Goal: Transaction & Acquisition: Purchase product/service

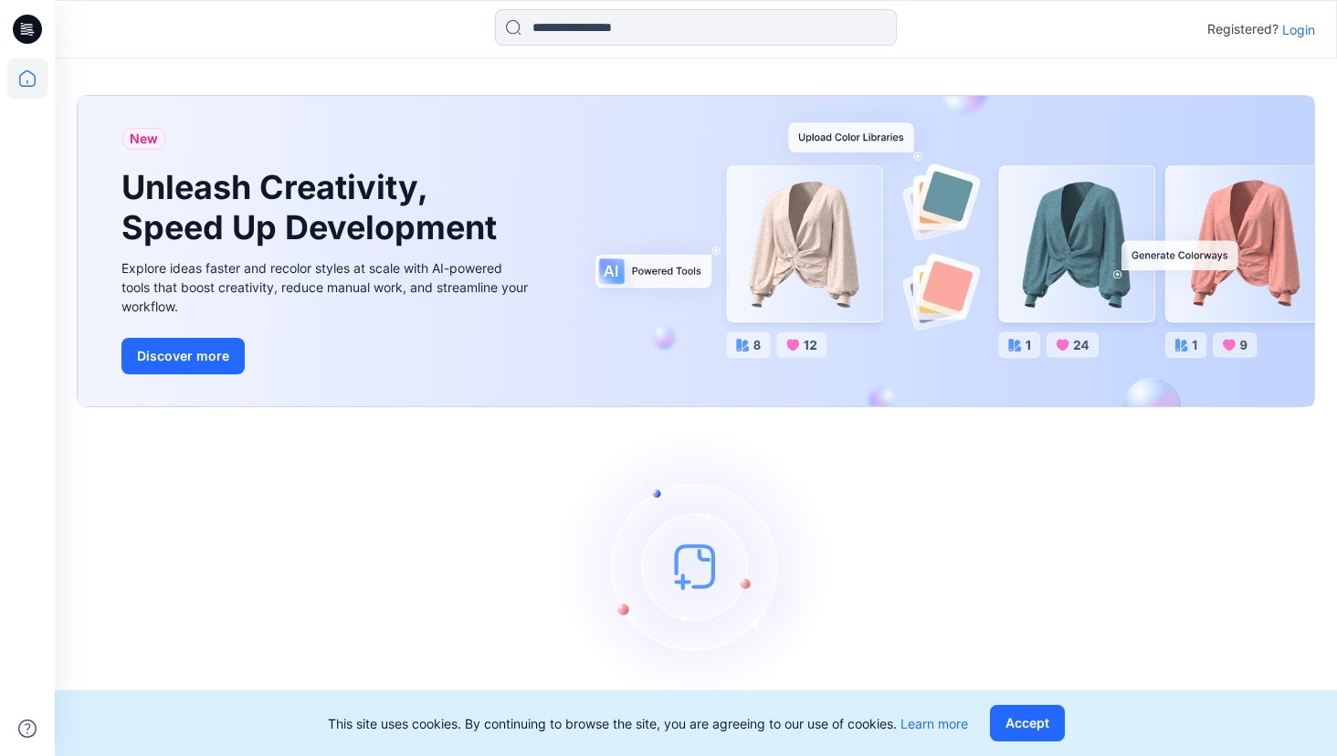
click at [1306, 34] on p "Login" at bounding box center [1299, 29] width 33 height 19
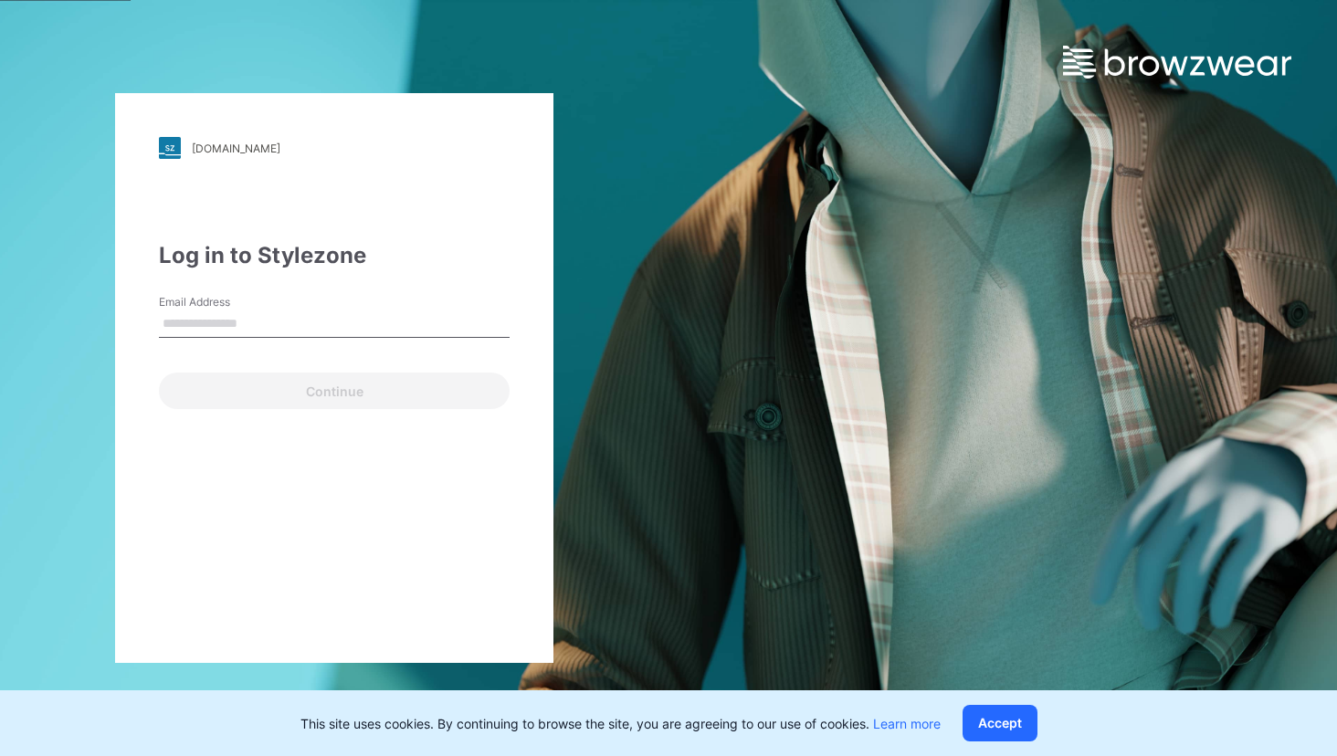
type input "**********"
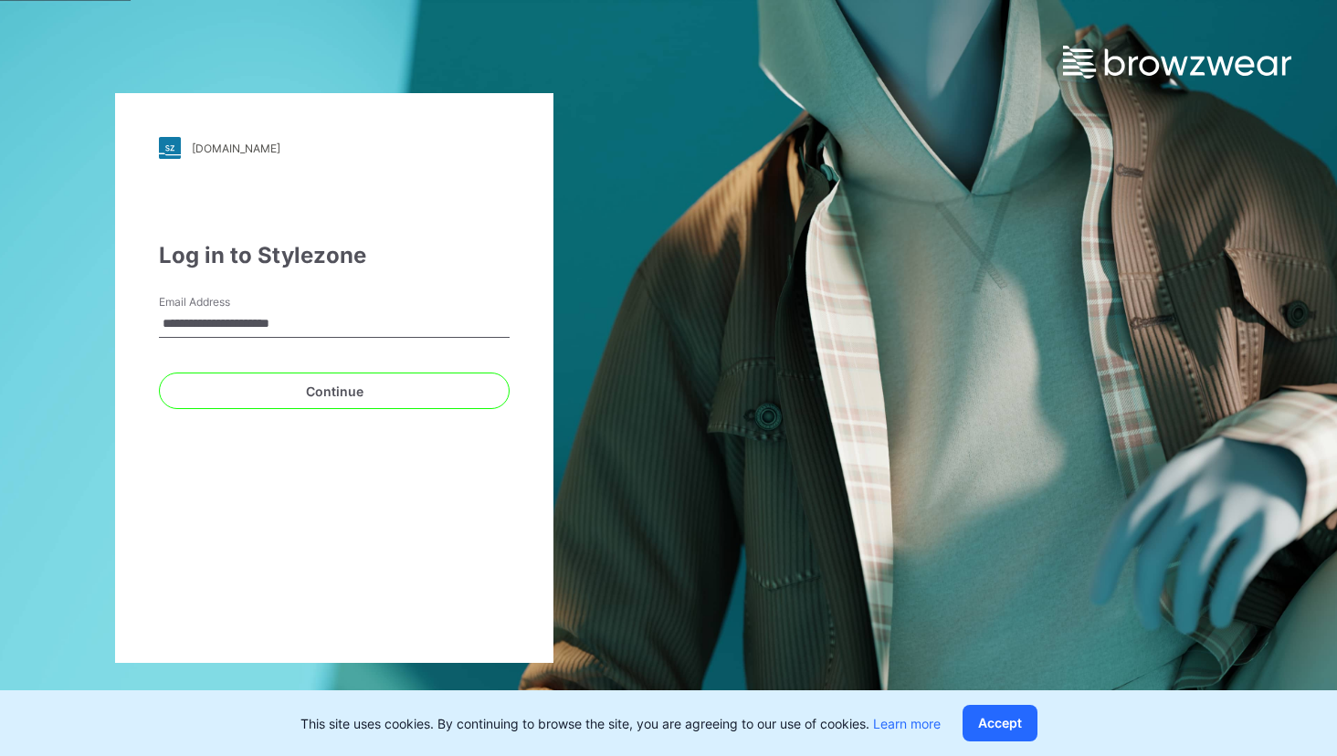
click at [320, 388] on button "Continue" at bounding box center [334, 391] width 351 height 37
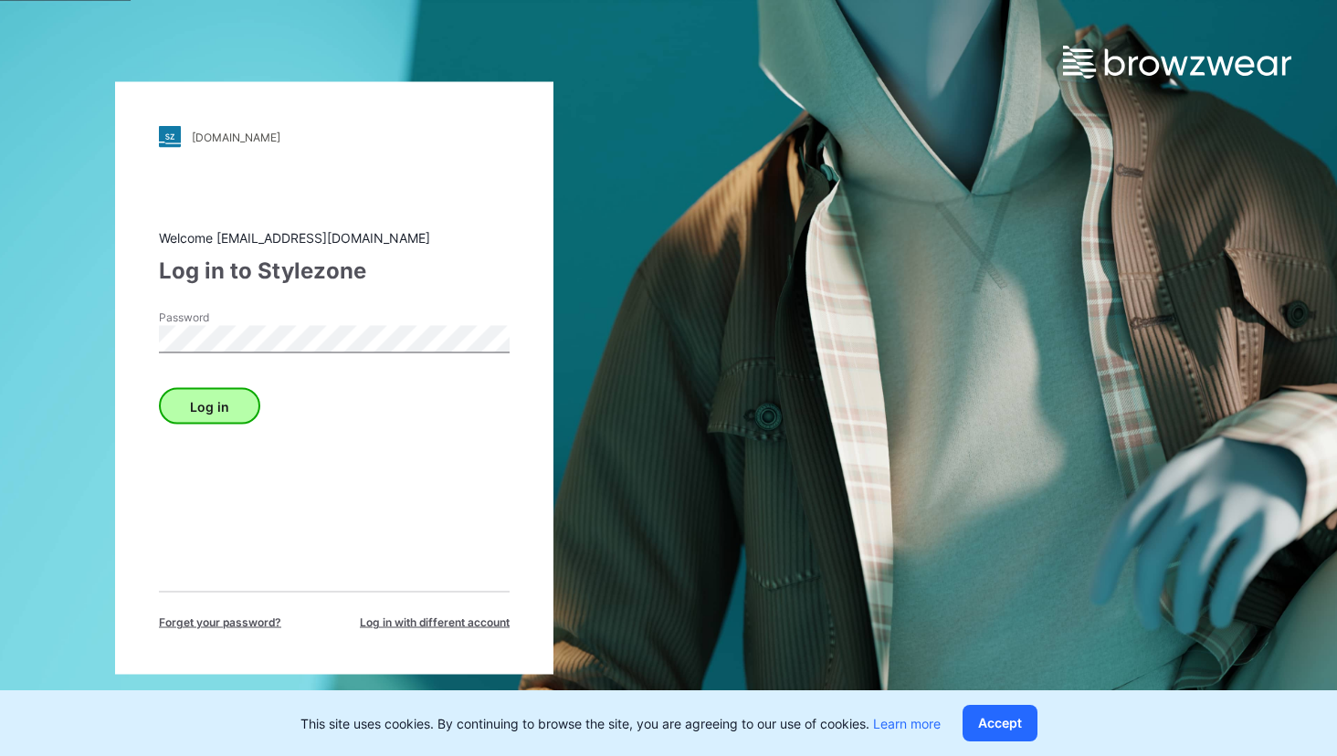
click at [237, 407] on button "Log in" at bounding box center [209, 406] width 101 height 37
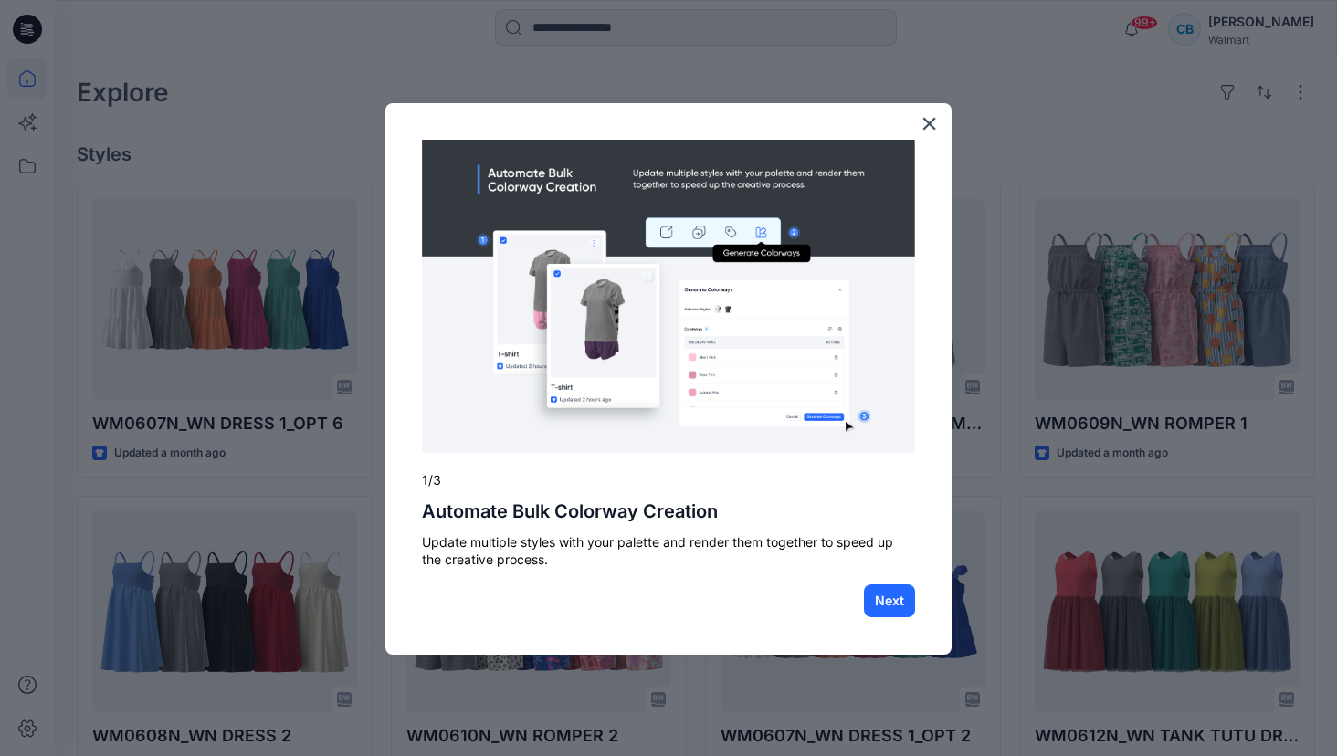
scroll to position [423, 0]
click at [927, 130] on button "×" at bounding box center [929, 123] width 17 height 29
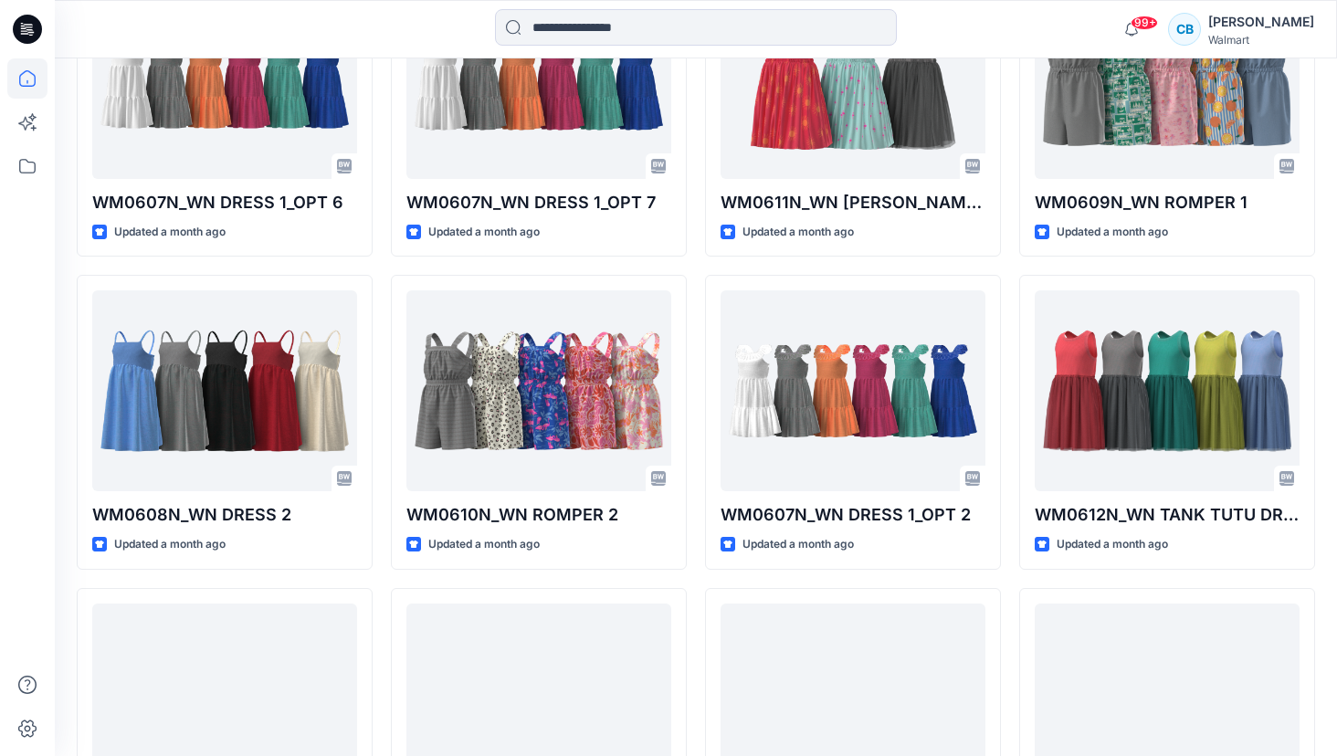
scroll to position [646, 0]
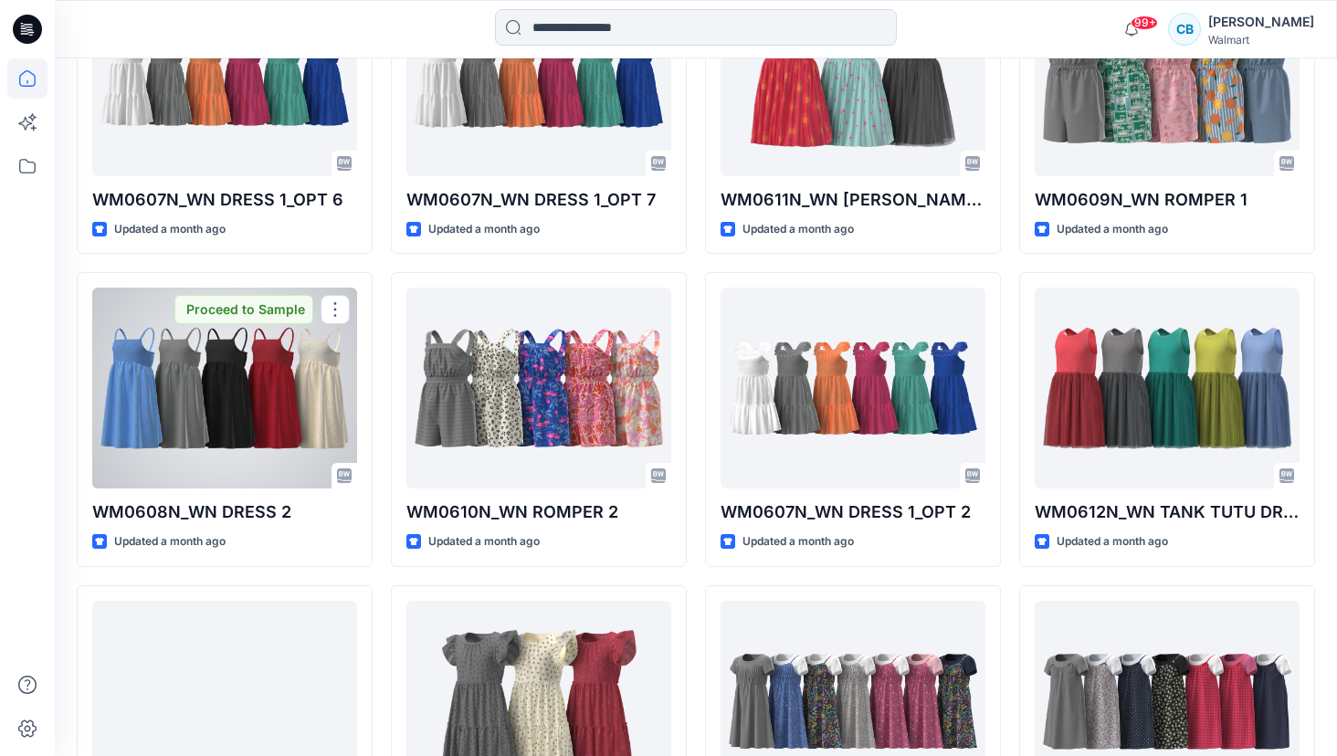
click at [280, 425] on div at bounding box center [224, 388] width 265 height 201
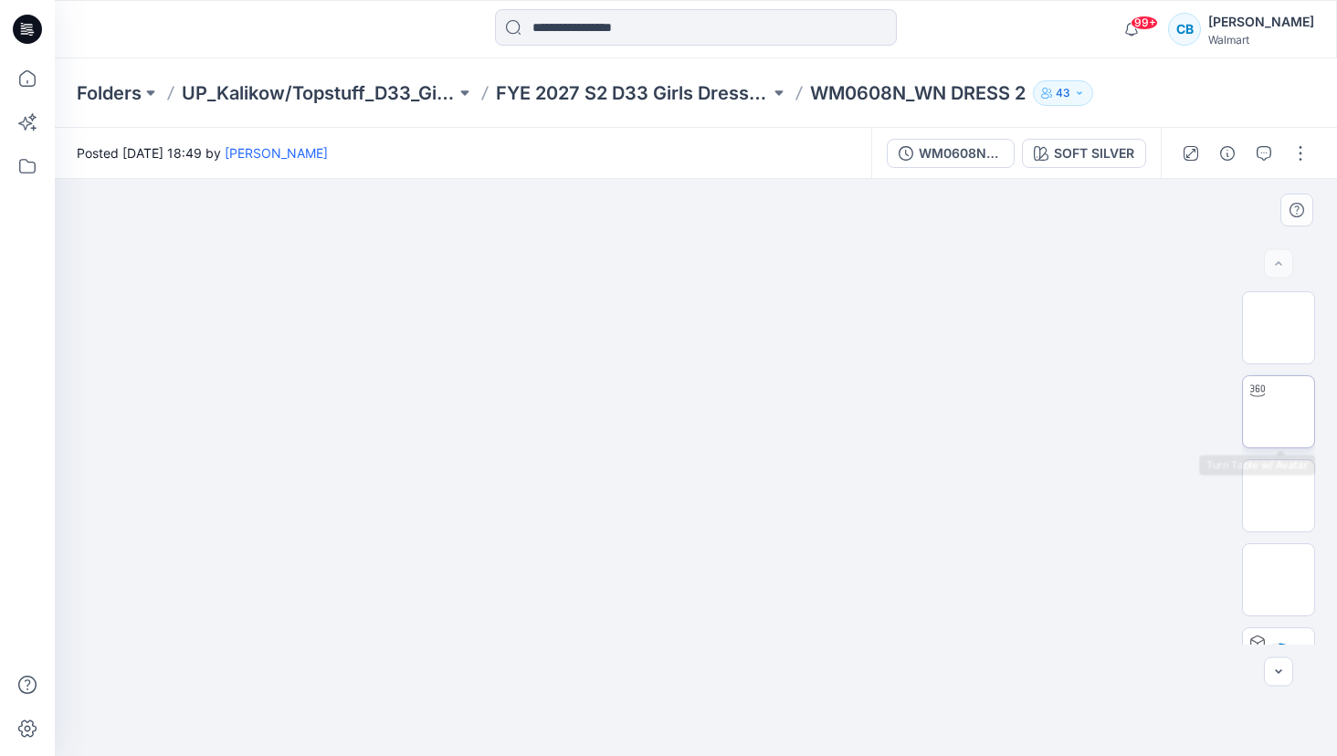
click at [1279, 412] on img at bounding box center [1279, 412] width 0 height 0
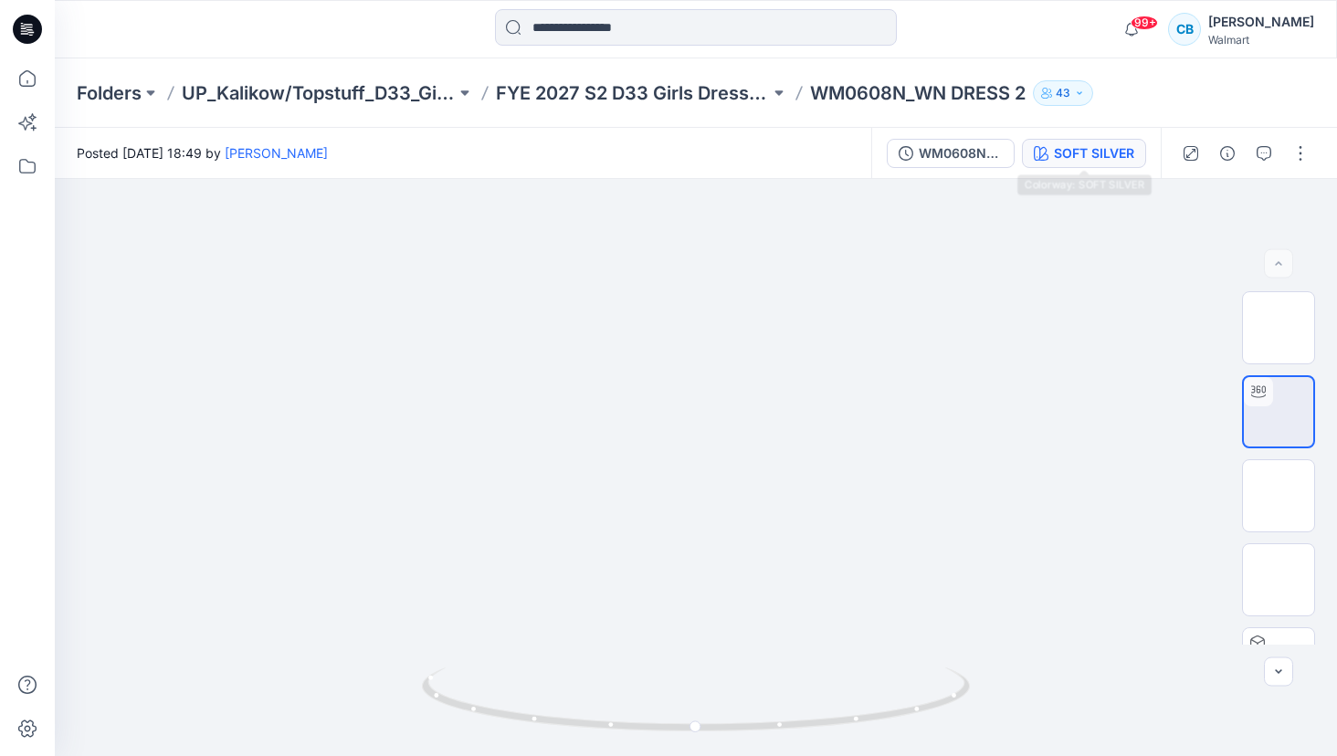
click at [1078, 167] on button "SOFT SILVER" at bounding box center [1084, 153] width 124 height 29
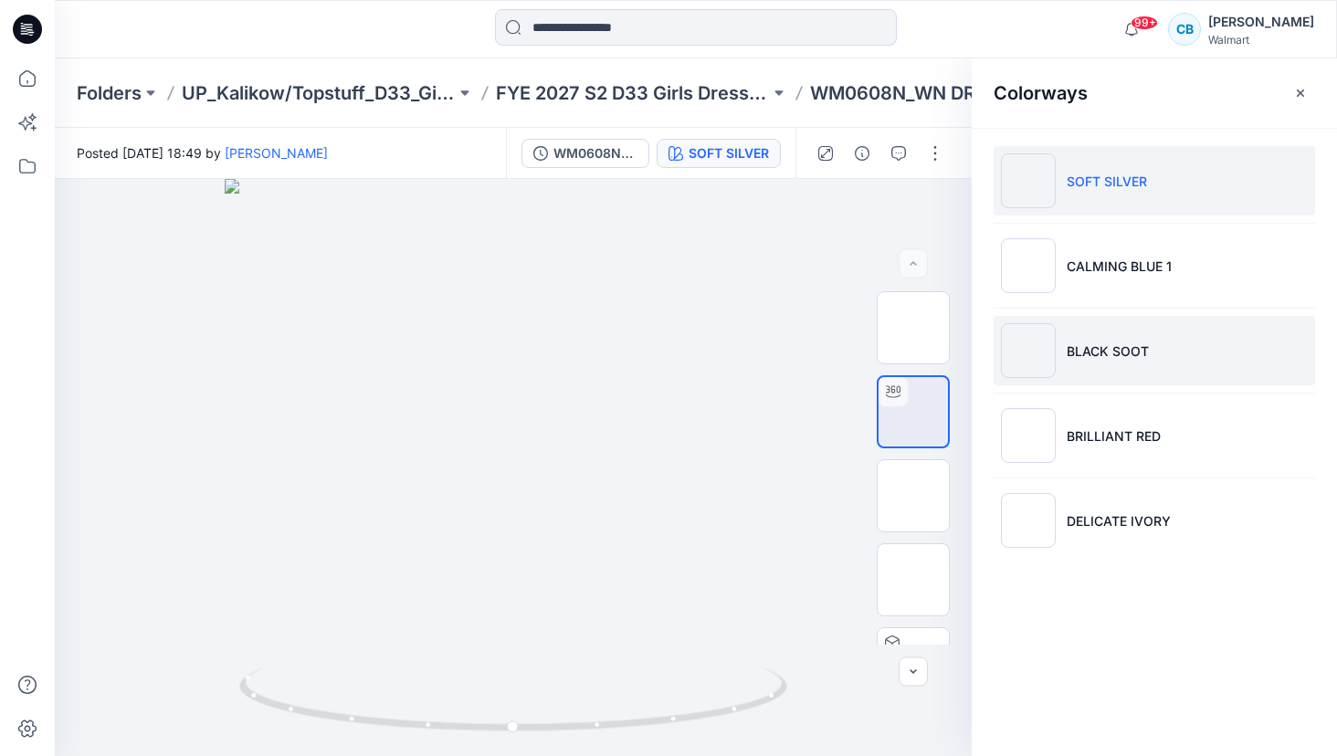
click at [1087, 324] on li "BLACK SOOT" at bounding box center [1155, 350] width 322 height 69
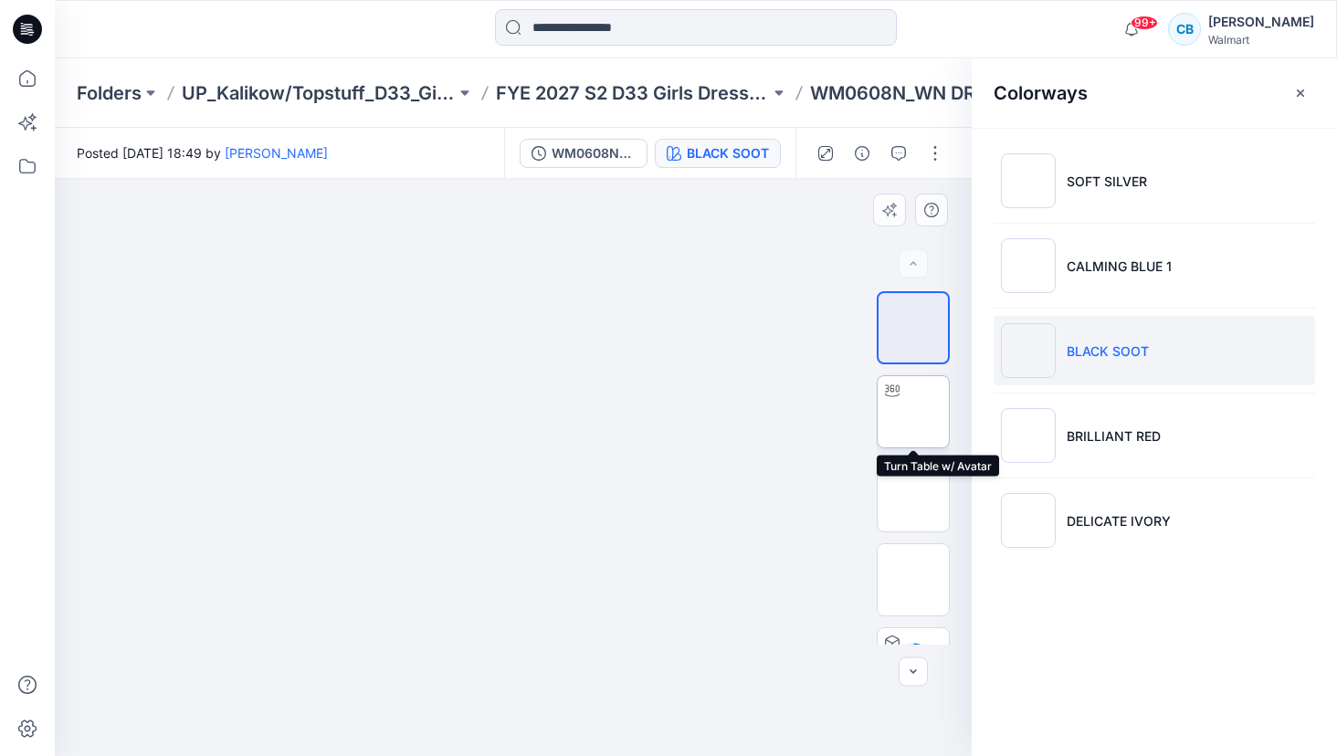
click at [914, 412] on img at bounding box center [914, 412] width 0 height 0
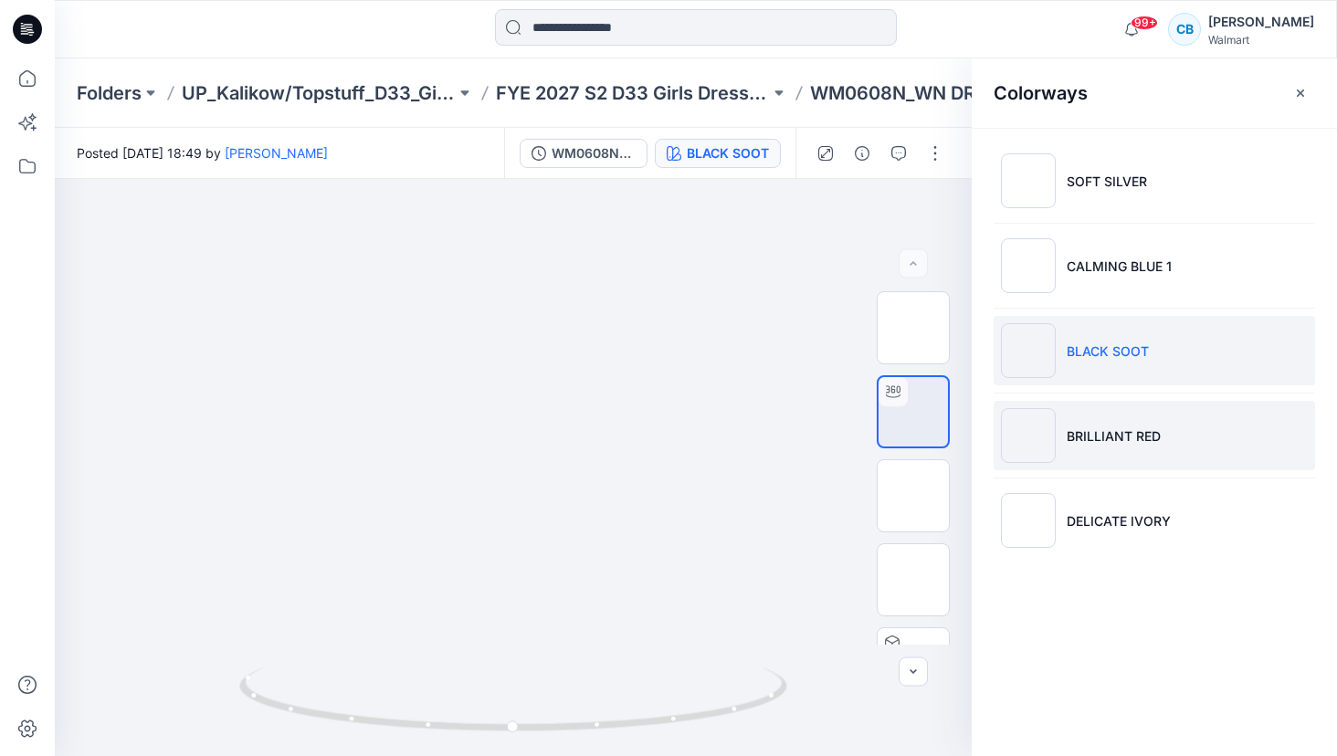
click at [1022, 449] on img at bounding box center [1028, 435] width 55 height 55
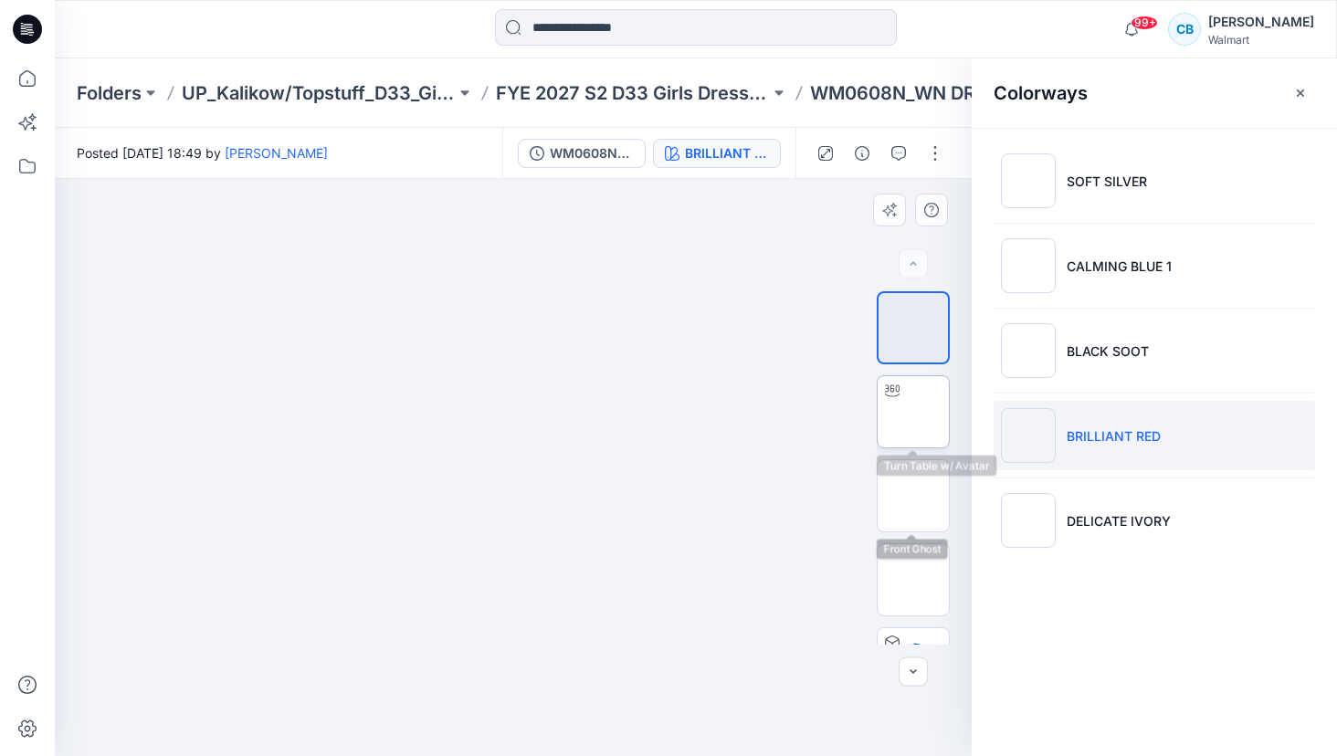
click at [914, 412] on img at bounding box center [914, 412] width 0 height 0
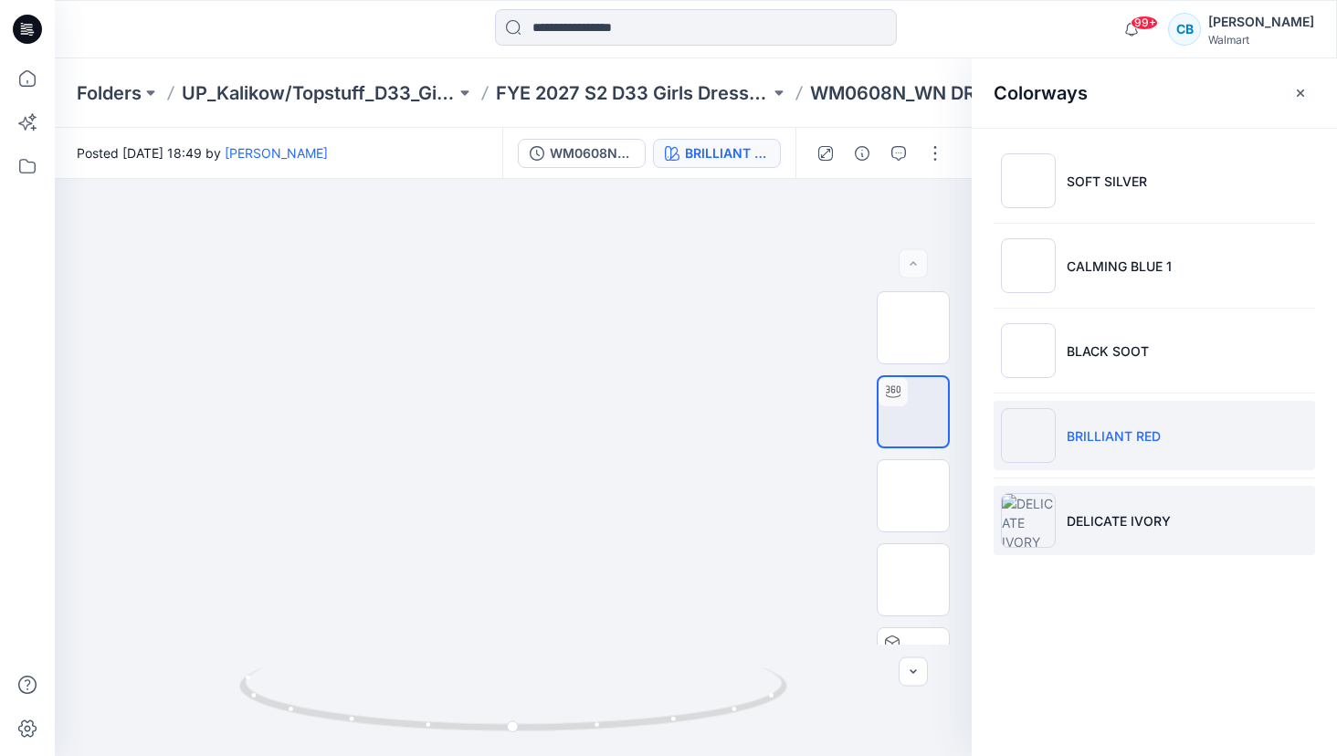
click at [1069, 523] on p "DELICATE IVORY" at bounding box center [1119, 521] width 104 height 19
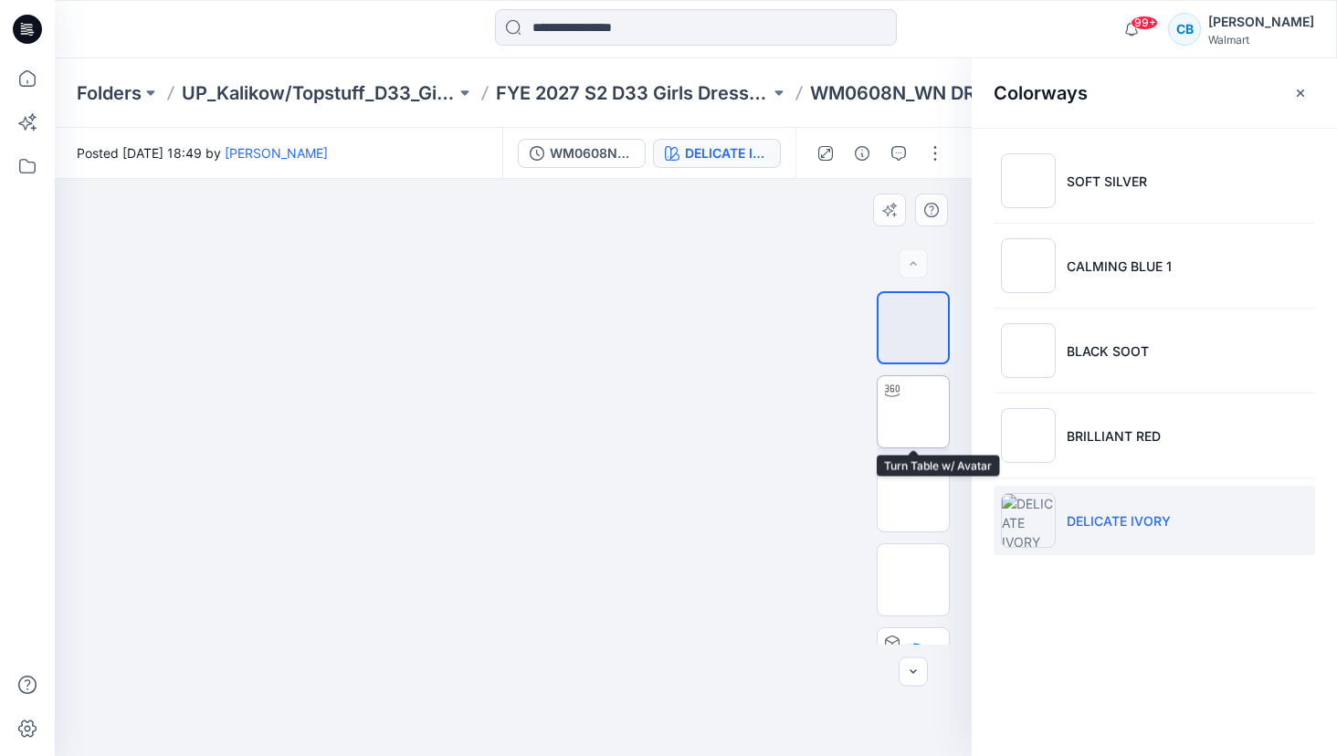
click at [914, 412] on img at bounding box center [914, 412] width 0 height 0
